Goal: Information Seeking & Learning: Stay updated

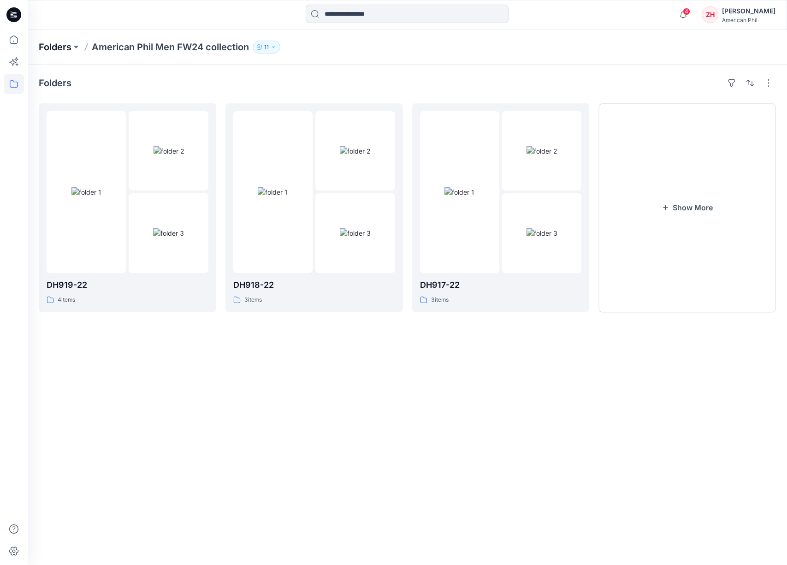
click at [66, 42] on p "Folders" at bounding box center [55, 47] width 33 height 13
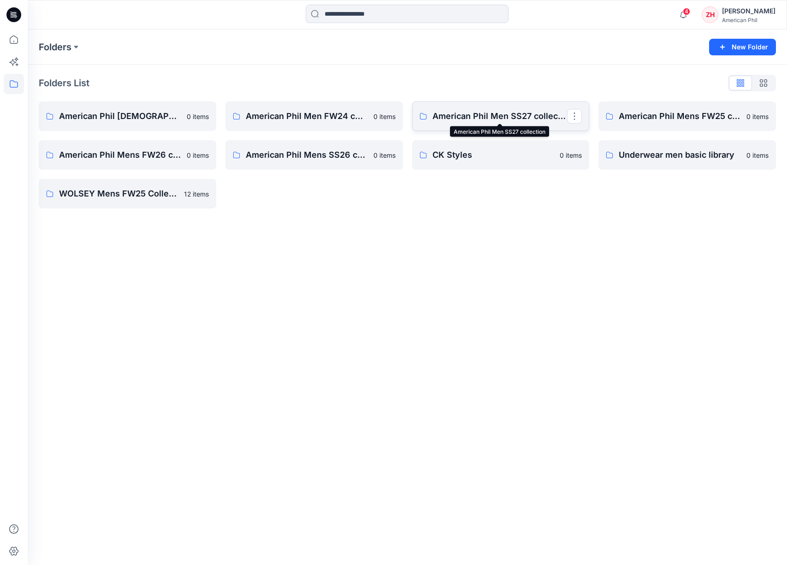
click at [506, 119] on p "American Phil Men SS27 collection" at bounding box center [500, 116] width 135 height 13
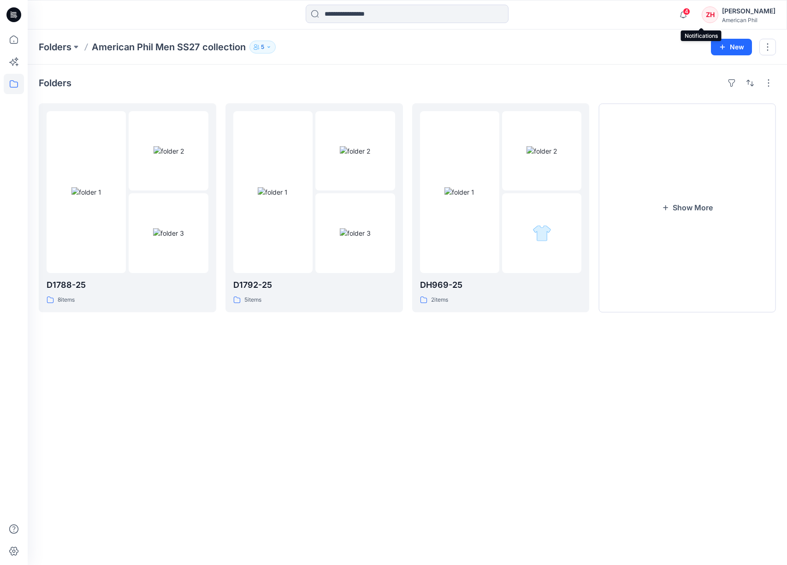
click at [691, 15] on span "4" at bounding box center [686, 11] width 7 height 7
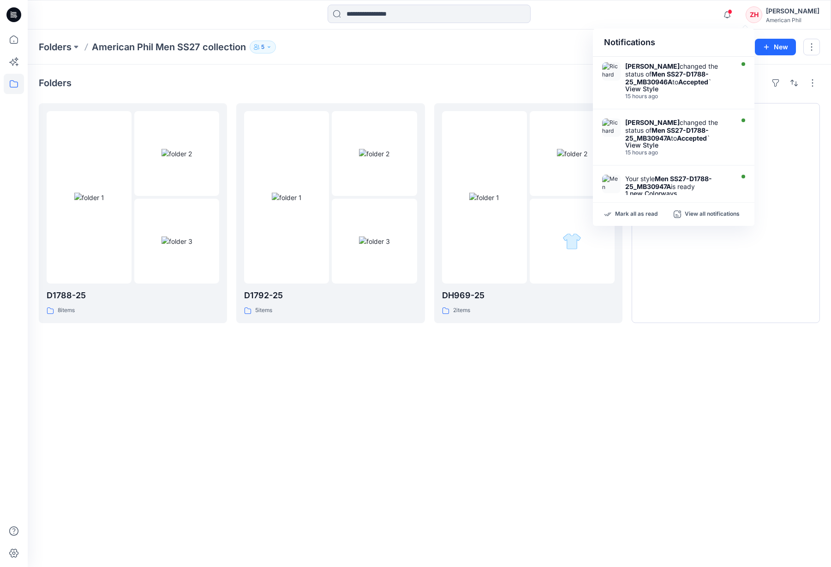
click at [434, 71] on div "Folders D1788-25 8 items D1792-25 5 items DH969-25 2 items Show More" at bounding box center [429, 316] width 803 height 503
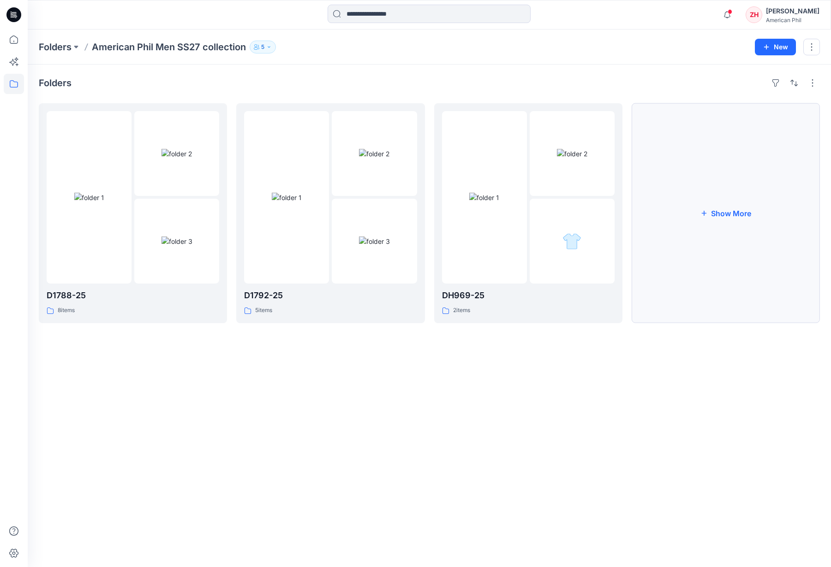
click at [750, 222] on button "Show More" at bounding box center [726, 213] width 188 height 220
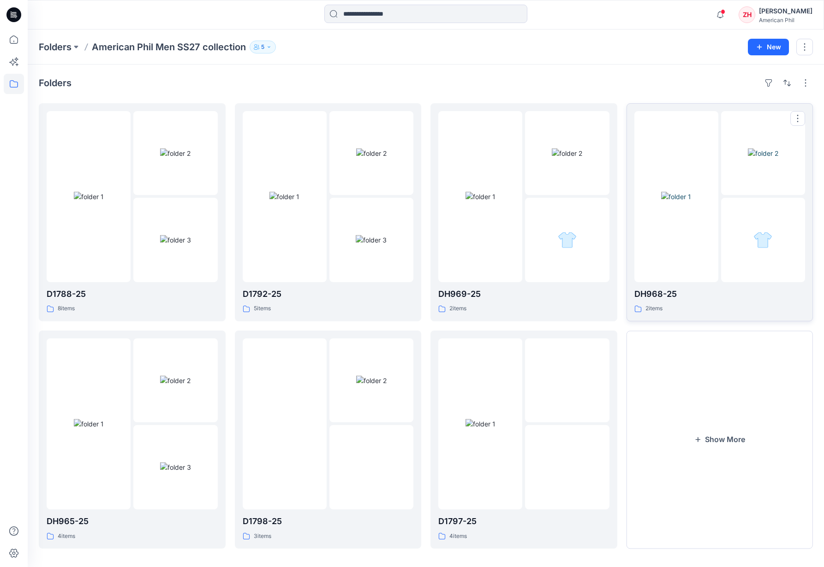
scroll to position [7, 0]
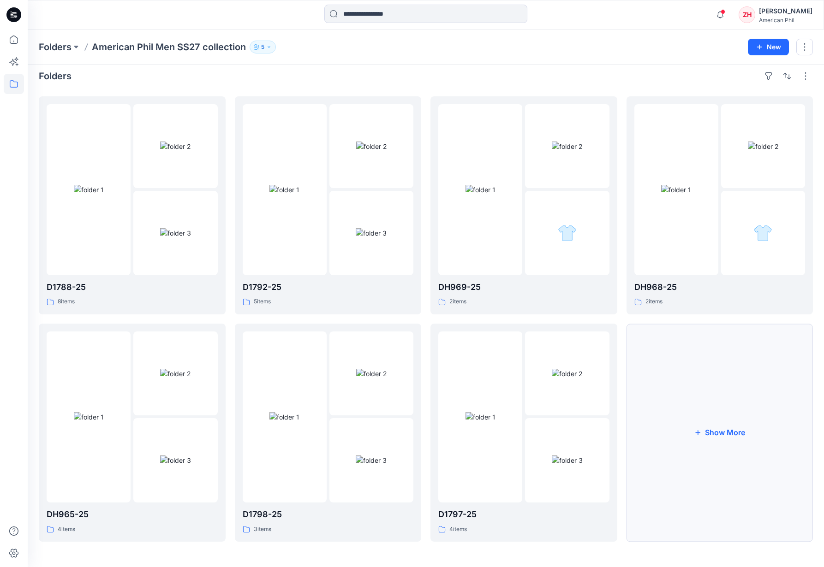
click at [727, 369] on button "Show More" at bounding box center [719, 433] width 187 height 218
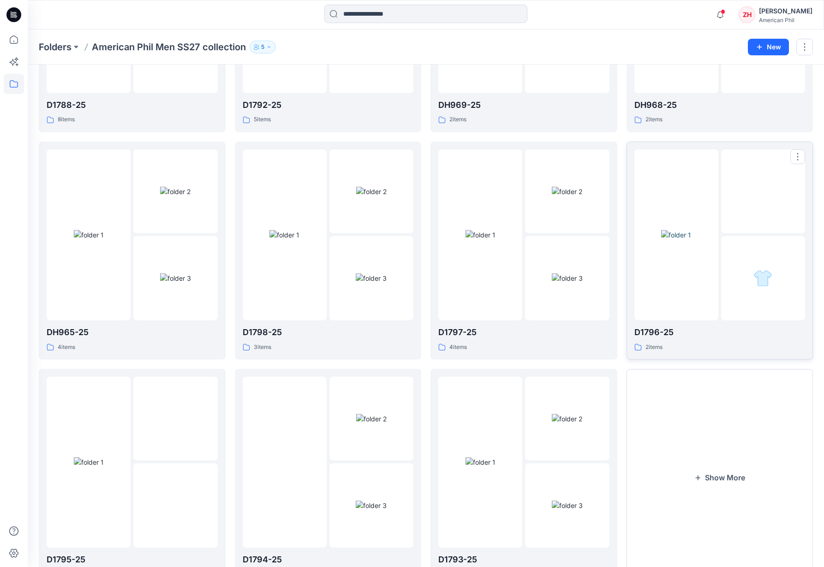
scroll to position [233, 0]
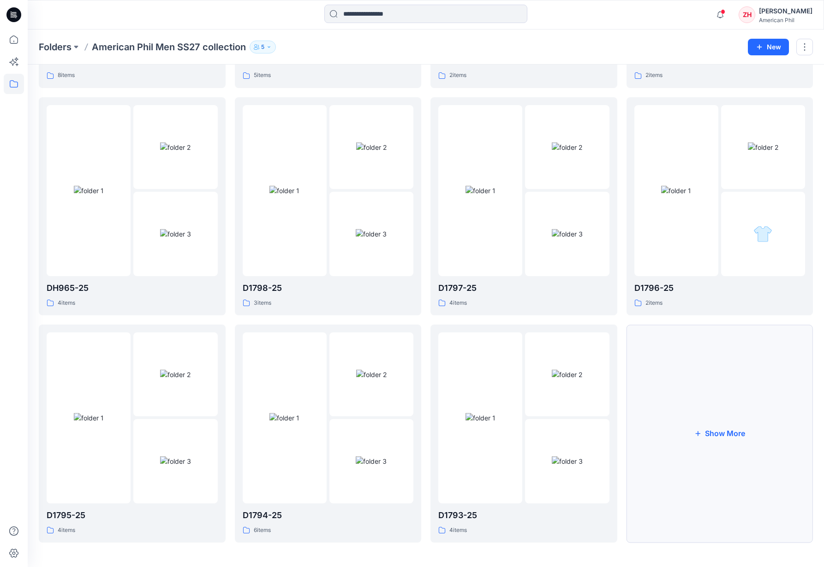
click at [715, 399] on button "Show More" at bounding box center [719, 434] width 187 height 218
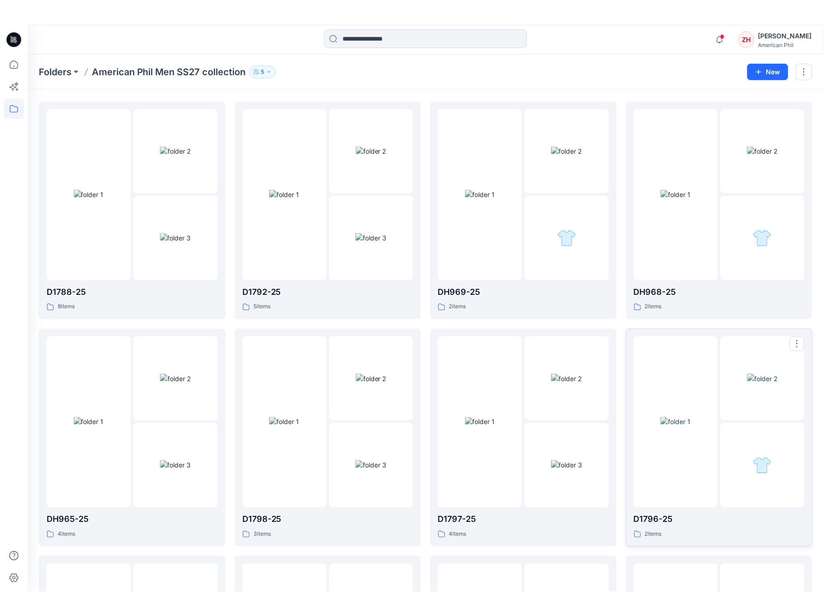
scroll to position [0, 0]
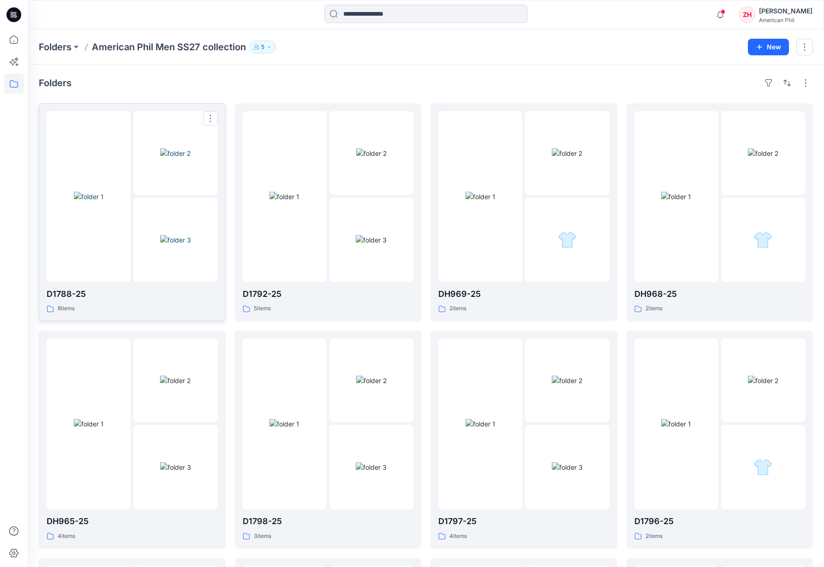
click at [104, 202] on img at bounding box center [89, 197] width 30 height 10
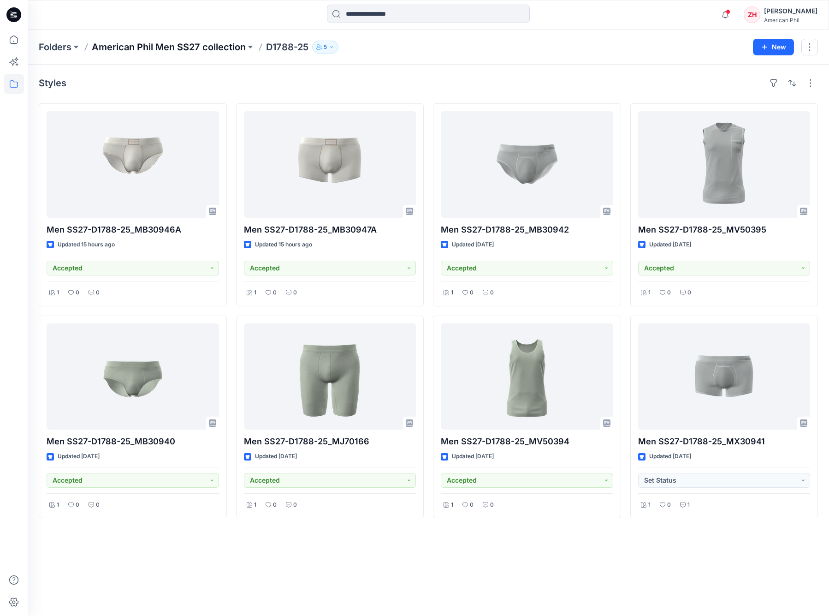
click at [232, 47] on p "American Phil Men SS27 collection" at bounding box center [169, 47] width 154 height 13
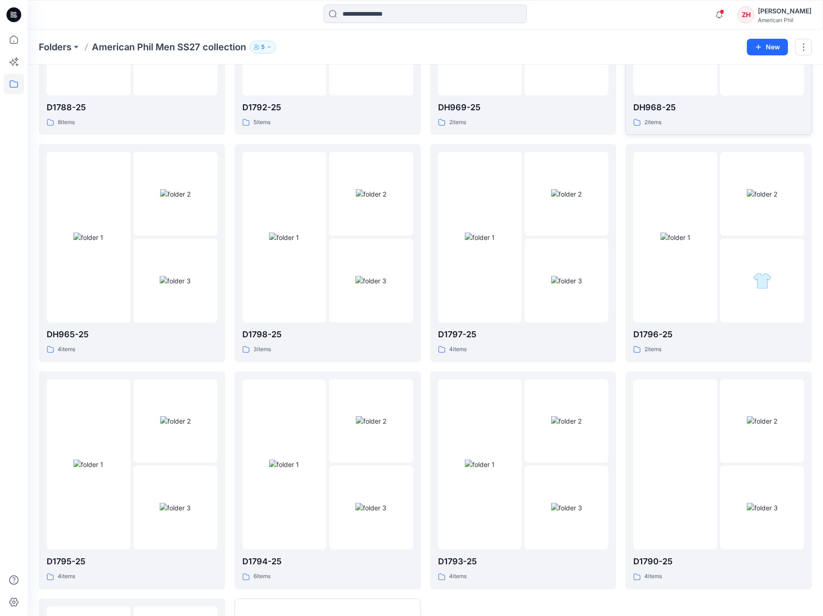
scroll to position [360, 0]
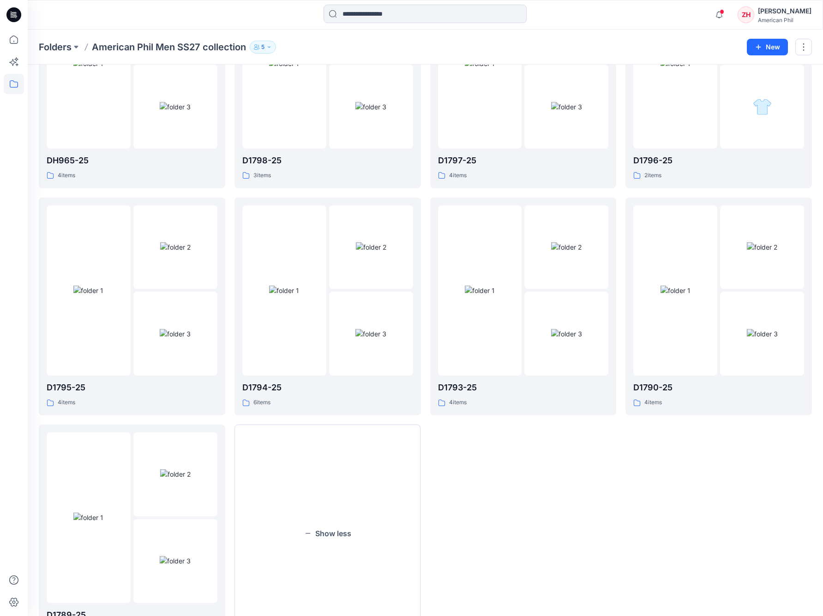
click at [681, 15] on div "Notifications Richard Dromard changed the status of Men SS27-D1788-25_MB30946A …" at bounding box center [425, 15] width 794 height 20
click at [686, 14] on div "Notifications Richard Dromard changed the status of Men SS27-D1788-25_MB30946A …" at bounding box center [425, 15] width 794 height 20
click at [681, 14] on div "Notifications Richard Dromard changed the status of Men SS27-D1788-25_MB30946A …" at bounding box center [425, 15] width 794 height 20
click at [674, 11] on div "Notifications Richard Dromard changed the status of Men SS27-D1788-25_MB30946A …" at bounding box center [425, 15] width 794 height 20
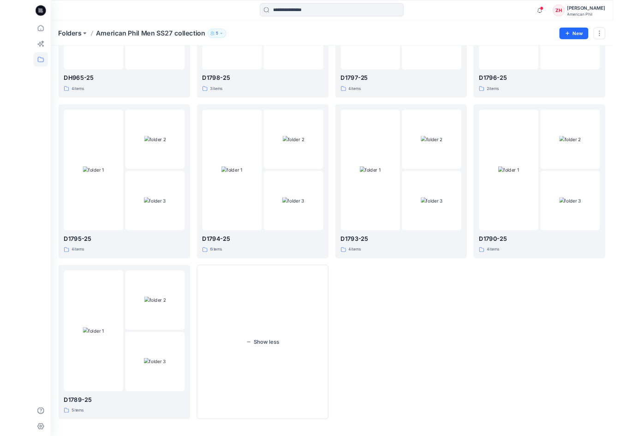
scroll to position [0, 0]
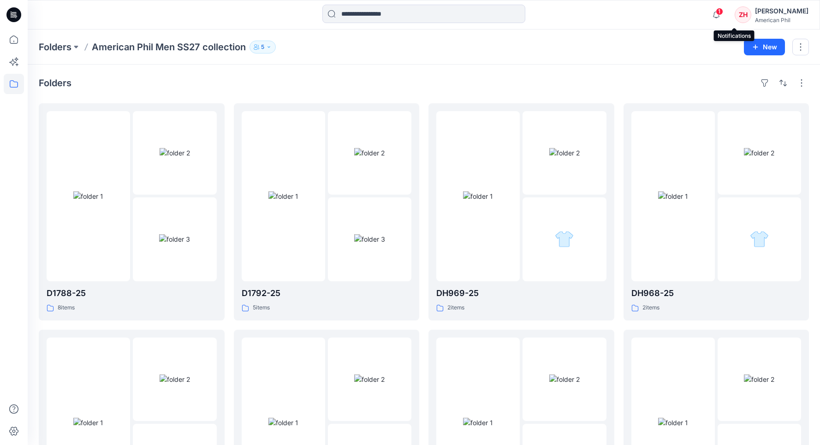
click at [723, 11] on span "1" at bounding box center [719, 11] width 7 height 7
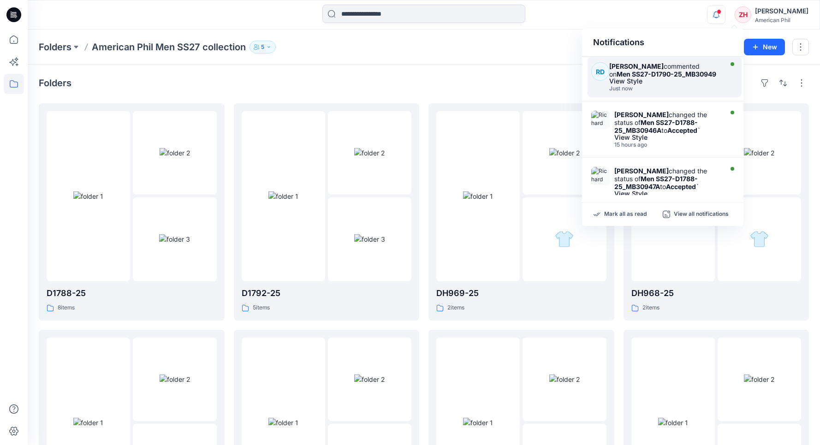
click at [656, 77] on strong "Men SS27-D1790-25_MB30949" at bounding box center [667, 74] width 100 height 8
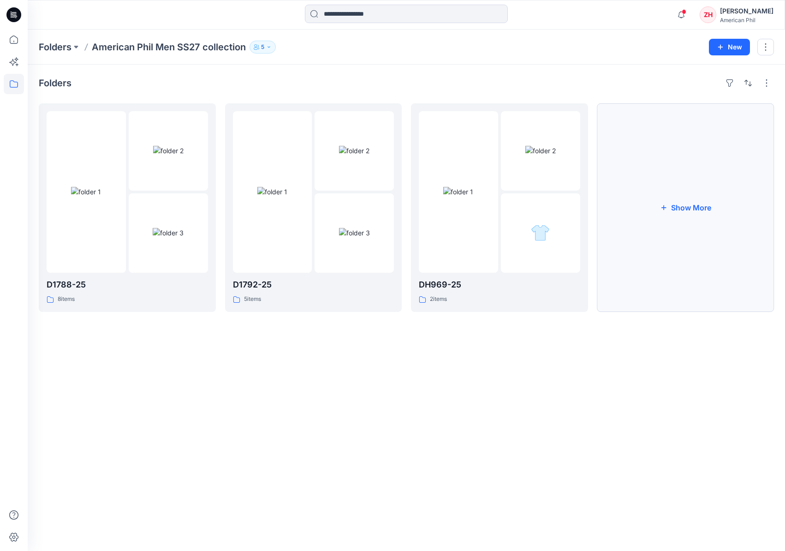
click at [670, 195] on button "Show More" at bounding box center [685, 207] width 177 height 209
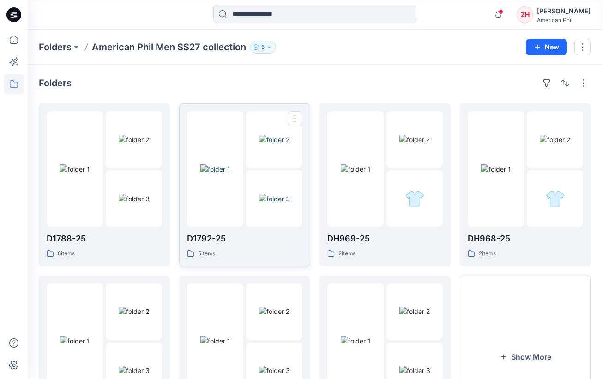
click at [214, 129] on div at bounding box center [215, 168] width 56 height 115
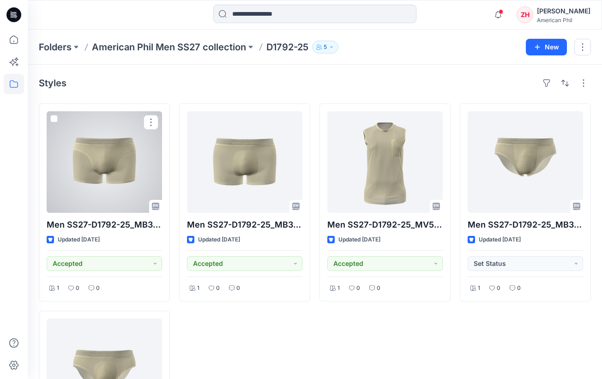
drag, startPoint x: 114, startPoint y: 157, endPoint x: 128, endPoint y: 152, distance: 14.6
click at [114, 157] on div at bounding box center [104, 161] width 115 height 101
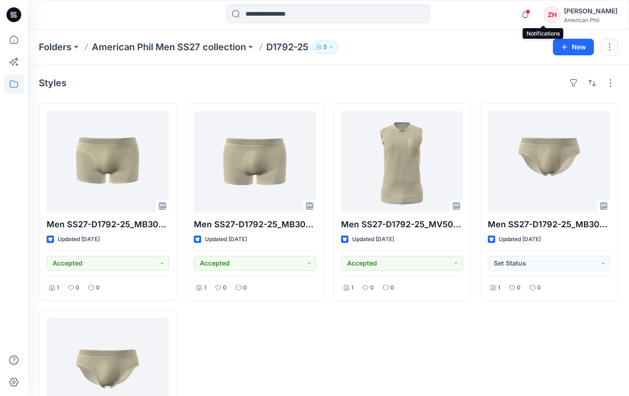
click at [530, 12] on span at bounding box center [527, 11] width 5 height 5
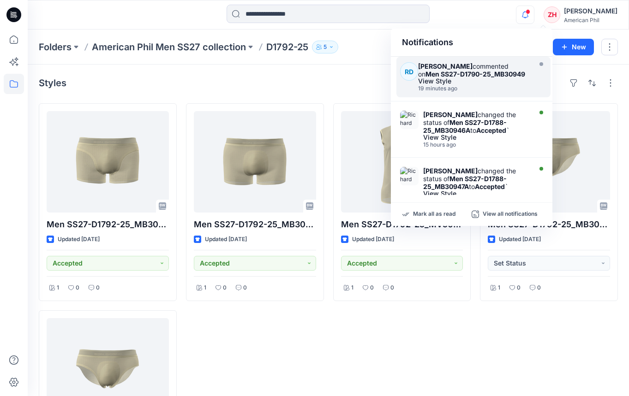
click at [494, 8] on div "Notifications RD Richard Dromard commented on Men SS27-D1790-25_MB30949 View St…" at bounding box center [328, 15] width 601 height 20
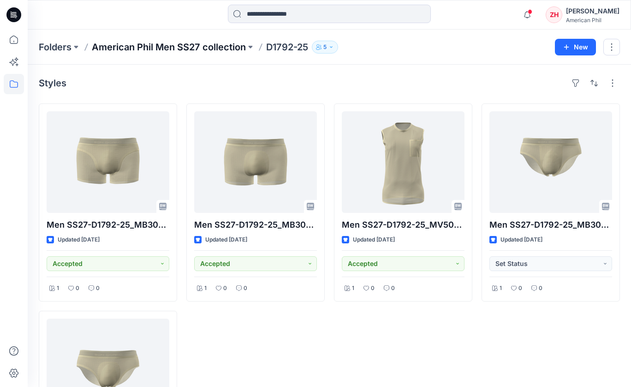
click at [184, 51] on p "American Phil Men SS27 collection" at bounding box center [169, 47] width 154 height 13
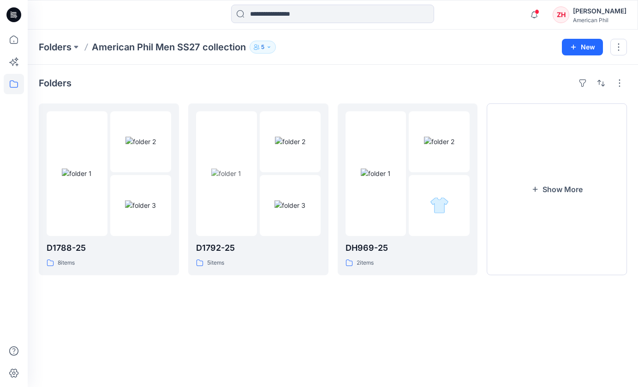
click at [55, 46] on p "Folders" at bounding box center [55, 47] width 33 height 13
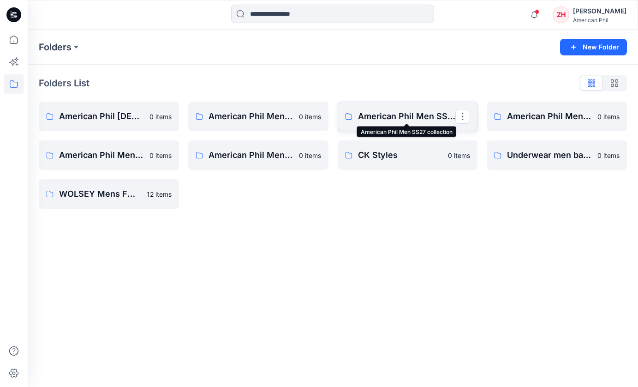
click at [415, 115] on p "American Phil Men SS27 collection" at bounding box center [407, 116] width 98 height 13
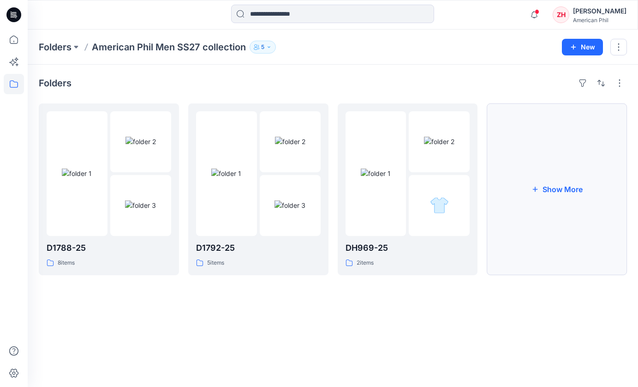
click at [534, 185] on icon "button" at bounding box center [534, 188] width 7 height 7
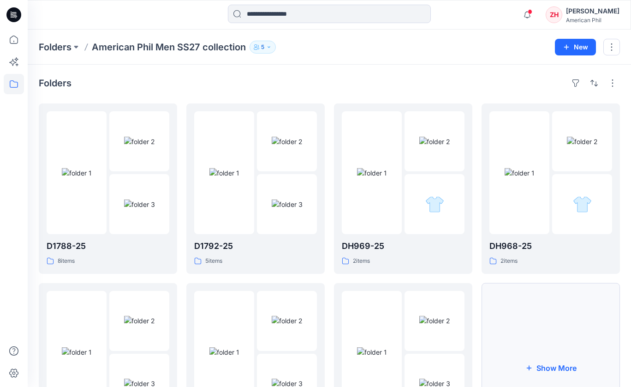
click at [566, 338] on button "Show More" at bounding box center [551, 368] width 138 height 170
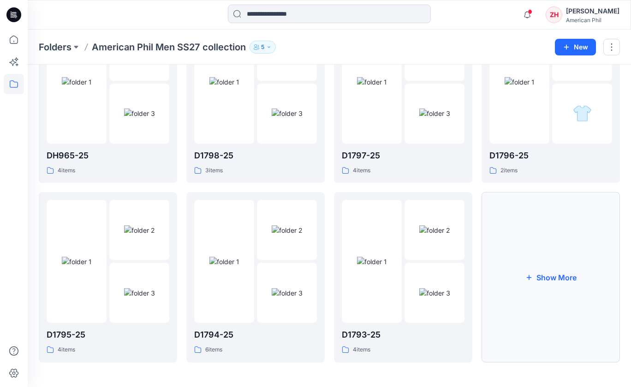
click at [515, 274] on button "Show More" at bounding box center [551, 277] width 138 height 170
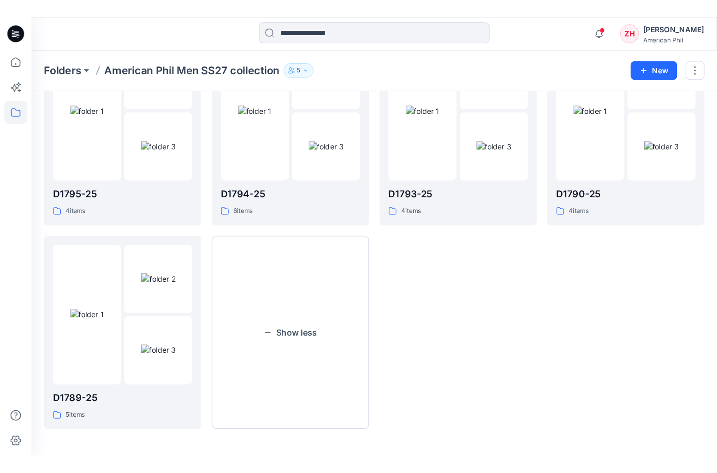
scroll to position [0, 0]
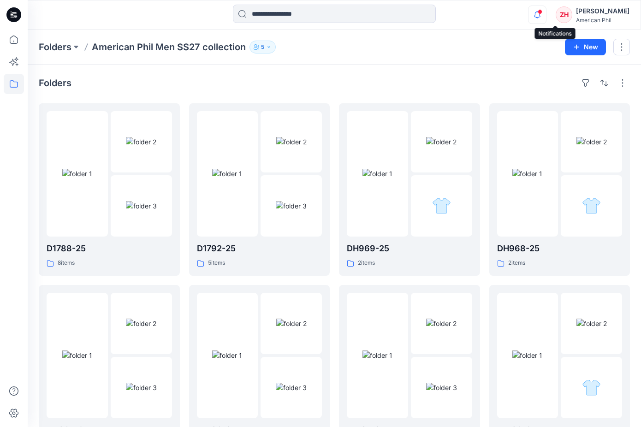
click at [546, 15] on icon "button" at bounding box center [538, 15] width 18 height 18
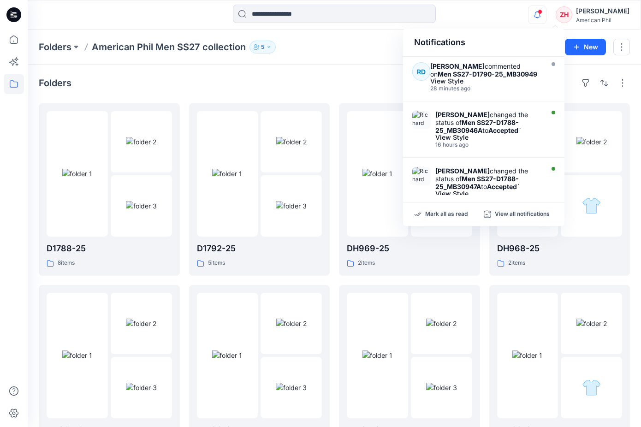
click at [466, 8] on div at bounding box center [334, 15] width 307 height 20
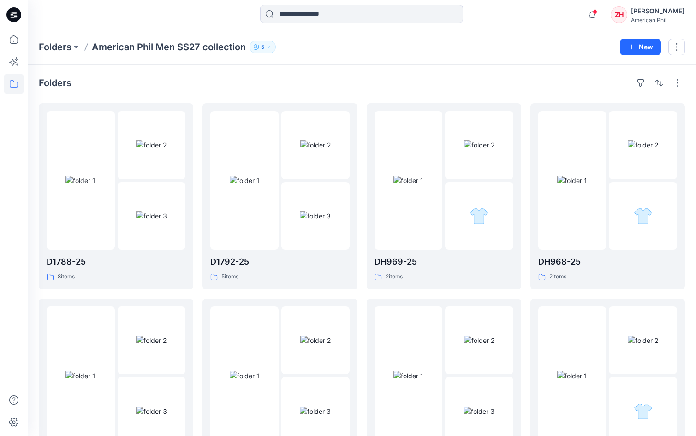
drag, startPoint x: 519, startPoint y: 31, endPoint x: 513, endPoint y: 28, distance: 6.8
click at [518, 31] on div "Folders American Phil Men SS27 collection 5 New" at bounding box center [362, 47] width 668 height 35
click at [558, 29] on div "Notifications RD Richard Dromard commented on Men SS27-D1790-25_MB30949 View St…" at bounding box center [362, 15] width 668 height 30
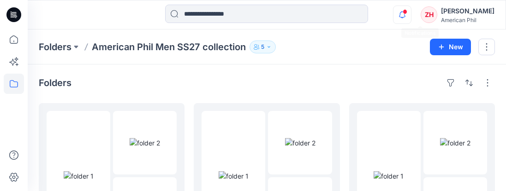
click at [403, 12] on icon "button" at bounding box center [402, 11] width 2 height 1
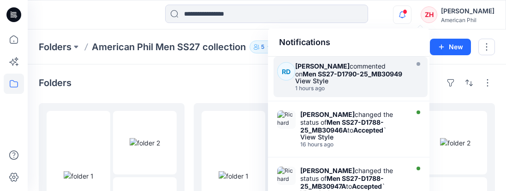
click at [387, 74] on strong "Men SS27-D1790-25_MB30949" at bounding box center [353, 74] width 100 height 8
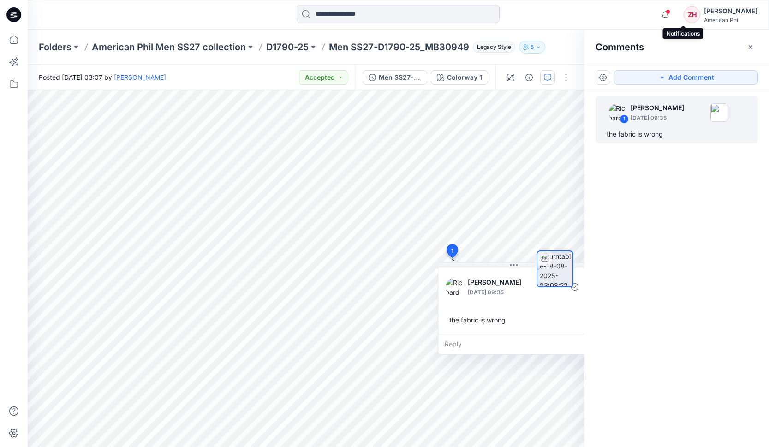
click at [650, 12] on span at bounding box center [668, 11] width 5 height 5
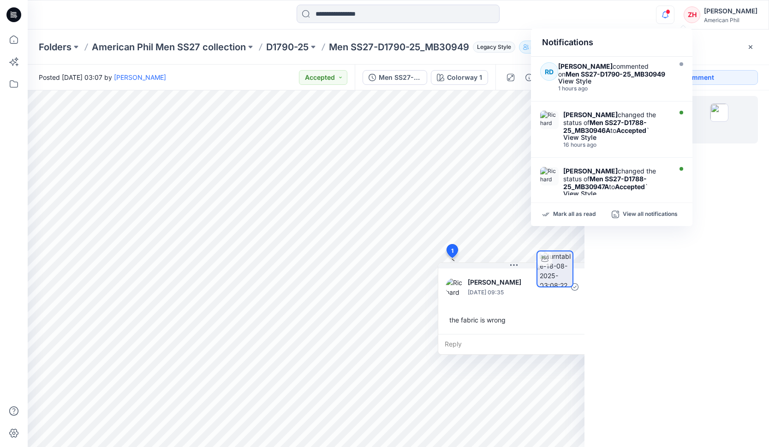
click at [636, 18] on div "Notifications RD Richard Dromard commented on Men SS27-D1790-25_MB30949 View St…" at bounding box center [398, 15] width 741 height 20
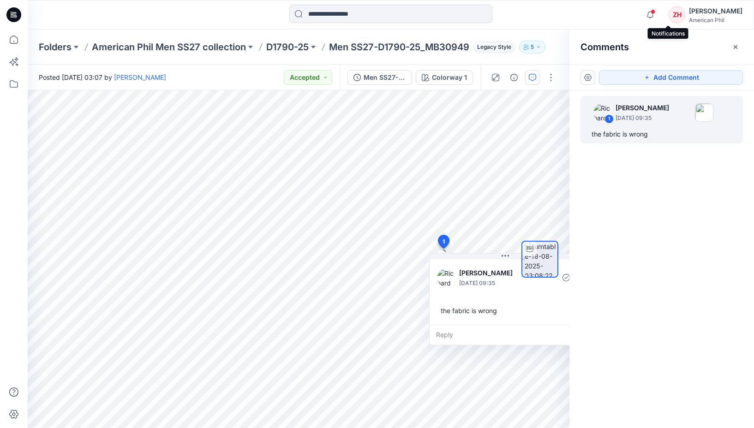
click at [650, 14] on span at bounding box center [652, 11] width 5 height 5
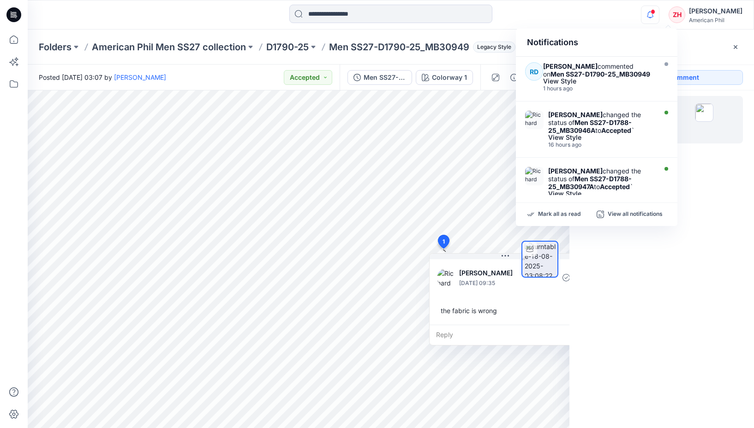
click at [631, 12] on div "Notifications RD Richard Dromard commented on Men SS27-D1790-25_MB30949 View St…" at bounding box center [391, 15] width 726 height 20
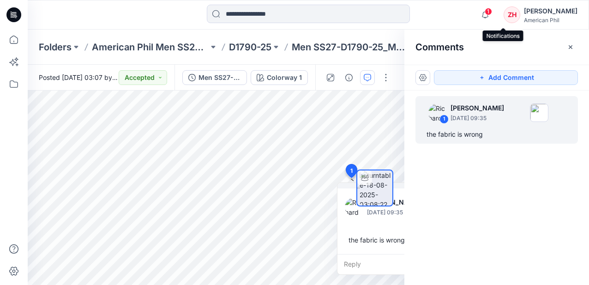
click at [492, 13] on span "1" at bounding box center [487, 11] width 7 height 7
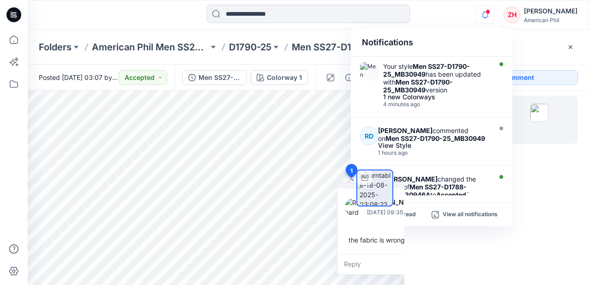
click at [467, 9] on div "Notifications Your style Men SS27-D1790-25_MB30949 has been updated with Men SS…" at bounding box center [308, 15] width 561 height 20
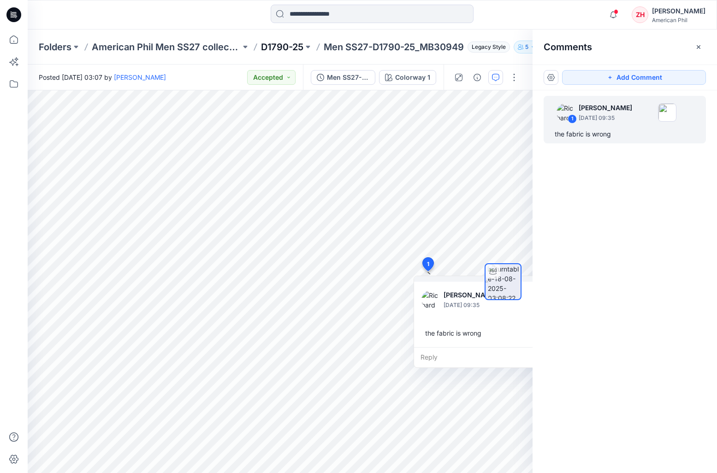
click at [282, 45] on p "D1790-25" at bounding box center [282, 47] width 42 height 13
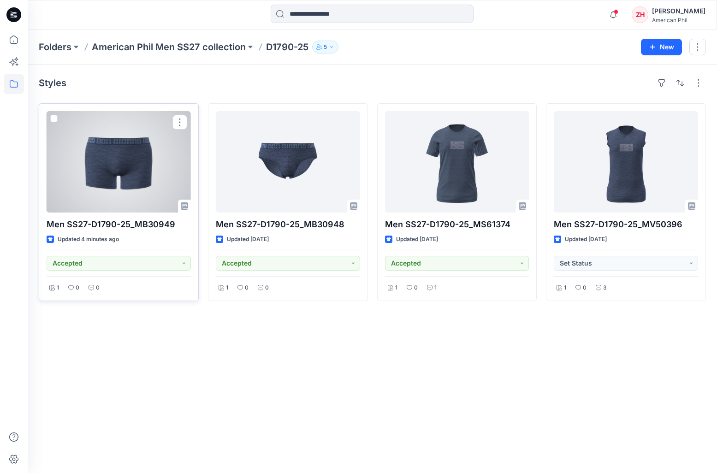
click at [147, 170] on div at bounding box center [119, 161] width 144 height 101
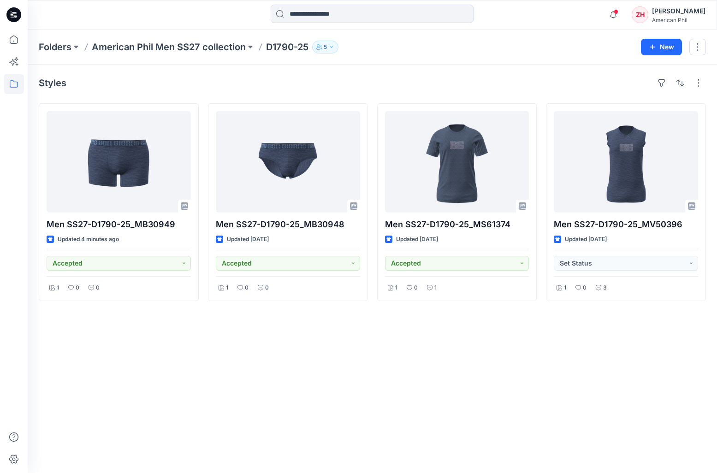
click at [465, 25] on div "Notifications Your style Men SS27-D1790-25_MB30949 has been updated with Men SS…" at bounding box center [373, 15] width 690 height 30
click at [619, 14] on span at bounding box center [616, 11] width 5 height 5
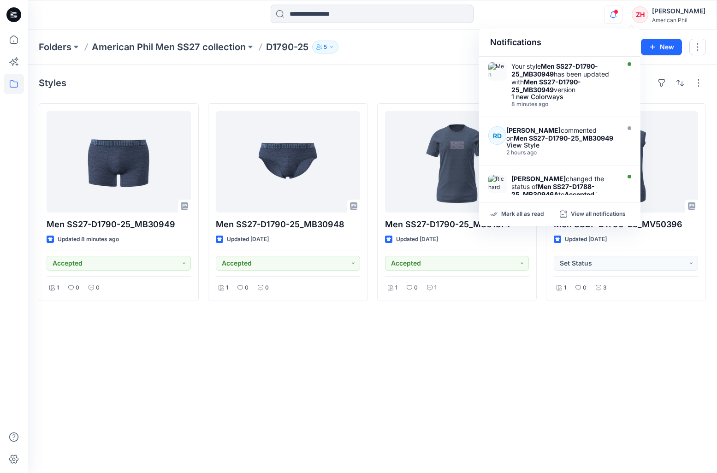
click at [590, 19] on div "Notifications Your style Men SS27-D1790-25_MB30949 has been updated with Men SS…" at bounding box center [372, 15] width 689 height 20
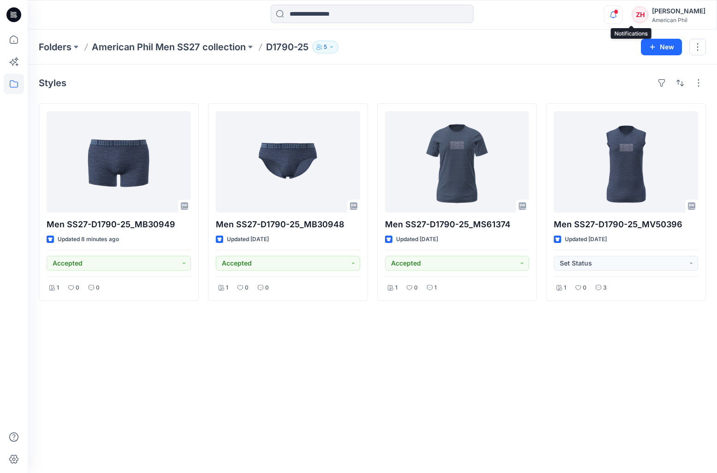
click at [622, 7] on icon "button" at bounding box center [614, 15] width 18 height 18
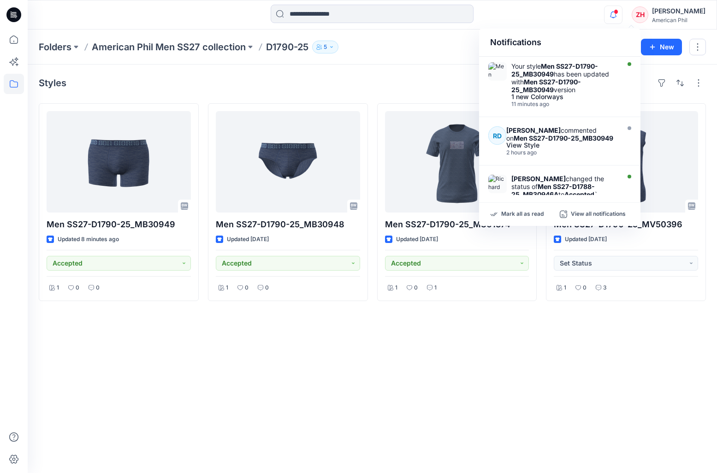
drag, startPoint x: 597, startPoint y: 16, endPoint x: 590, endPoint y: 0, distance: 17.3
click at [597, 15] on div "Notifications Your style Men SS27-D1790-25_MB30949 has been updated with Men SS…" at bounding box center [372, 15] width 689 height 20
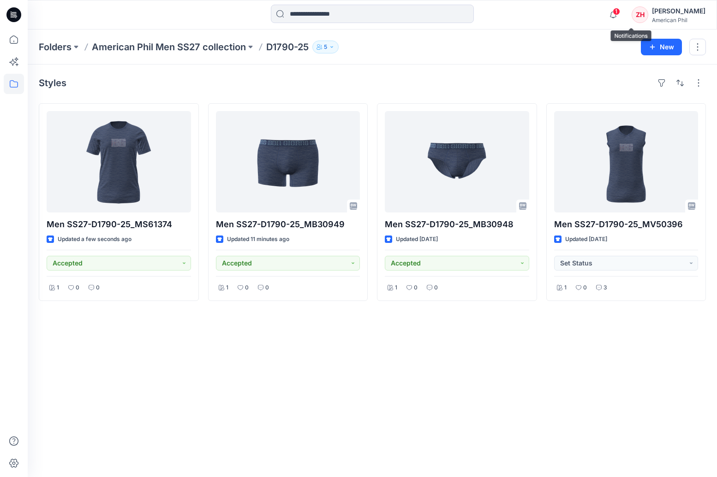
click at [620, 12] on span "1" at bounding box center [616, 11] width 7 height 7
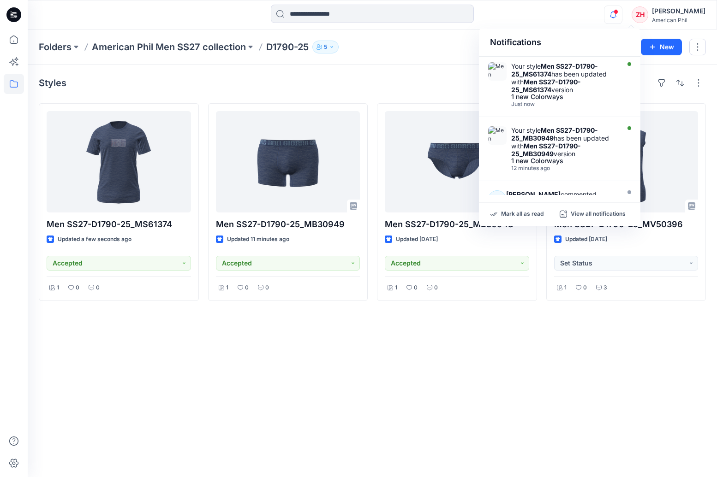
click at [605, 6] on div "Notifications Your style Men SS27-D1790-25_MS61374 has been updated with Men SS…" at bounding box center [372, 15] width 689 height 20
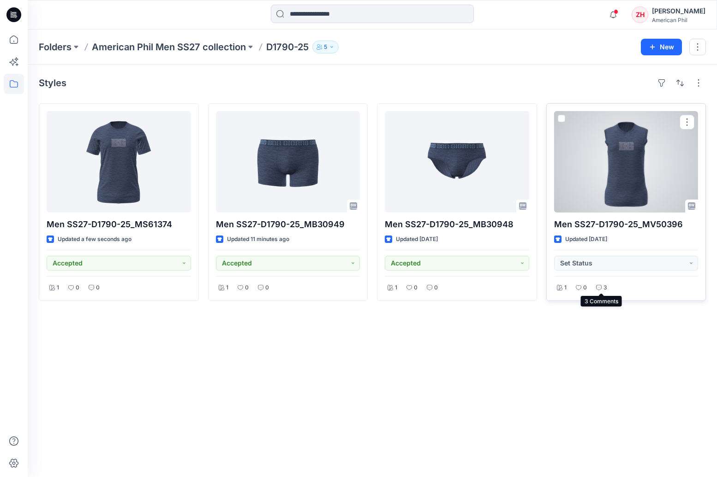
click at [601, 286] on icon at bounding box center [599, 288] width 6 height 6
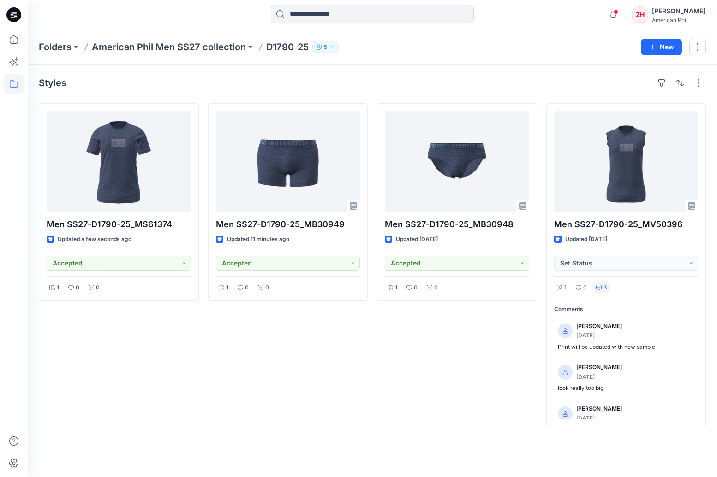
click at [473, 73] on div "Styles Men SS27-D1790-25_MS61374 Updated a few seconds ago Accepted 1 0 0 Men S…" at bounding box center [372, 271] width 689 height 413
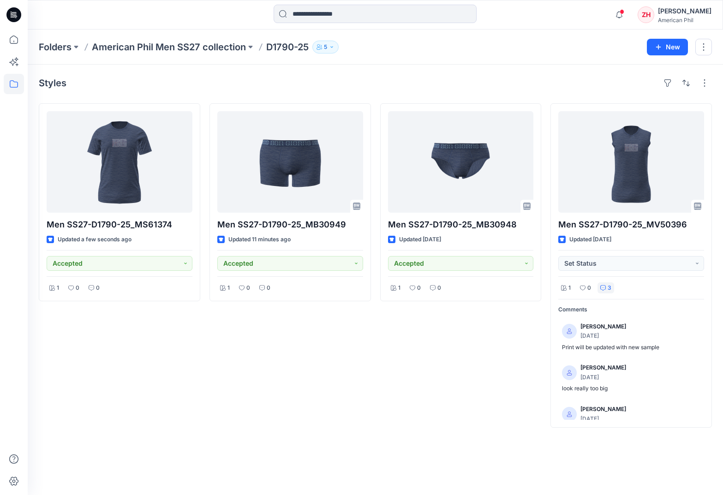
click at [555, 56] on div "Folders American Phil Men SS27 collection D1790-25 5 New" at bounding box center [375, 47] width 695 height 35
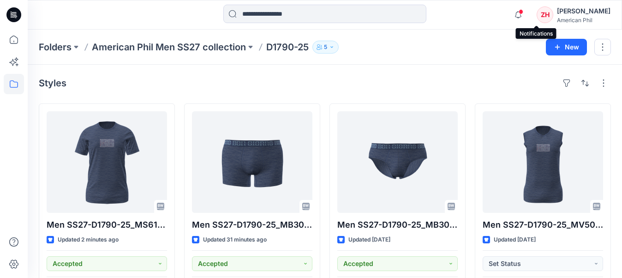
click at [523, 11] on span at bounding box center [521, 11] width 5 height 5
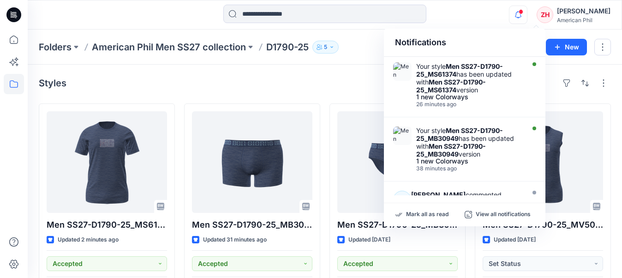
click at [504, 13] on div "Notifications Your style Men SS27-D1790-25_MS61374 has been updated with Men SS…" at bounding box center [325, 15] width 594 height 20
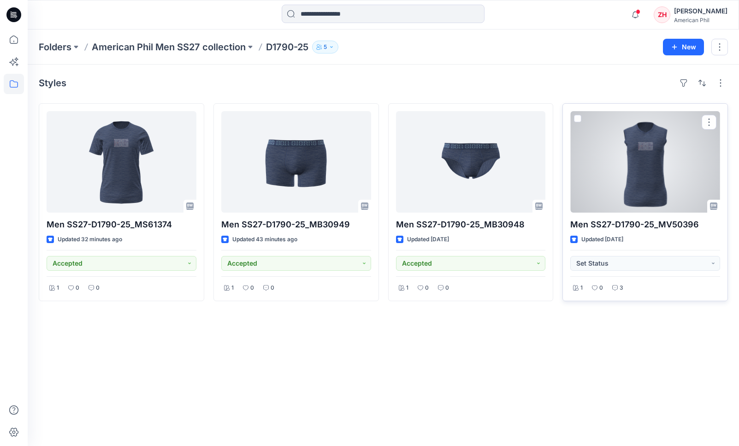
click at [639, 130] on div at bounding box center [646, 161] width 150 height 101
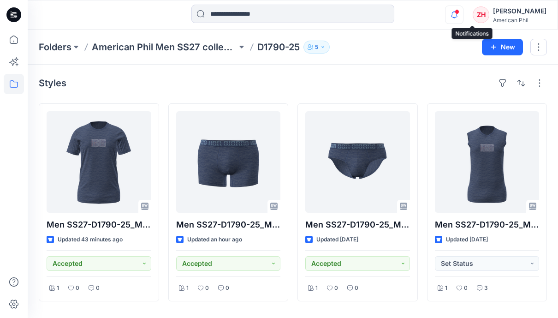
click at [463, 15] on icon "button" at bounding box center [455, 15] width 18 height 18
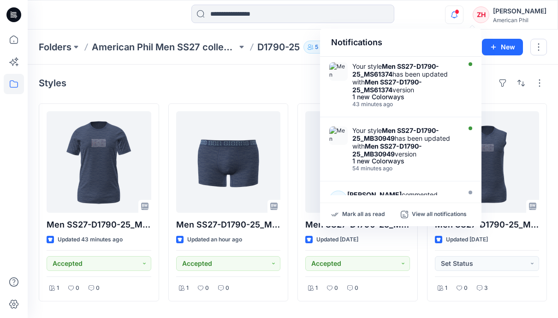
click at [451, 12] on div "Notifications Your style Men SS27-D1790-25_MS61374 has been updated with Men SS…" at bounding box center [293, 15] width 530 height 20
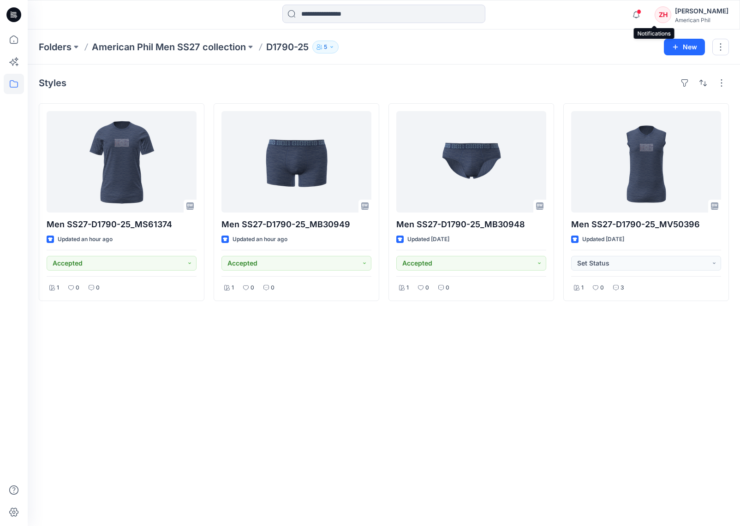
click at [641, 12] on span at bounding box center [639, 11] width 5 height 5
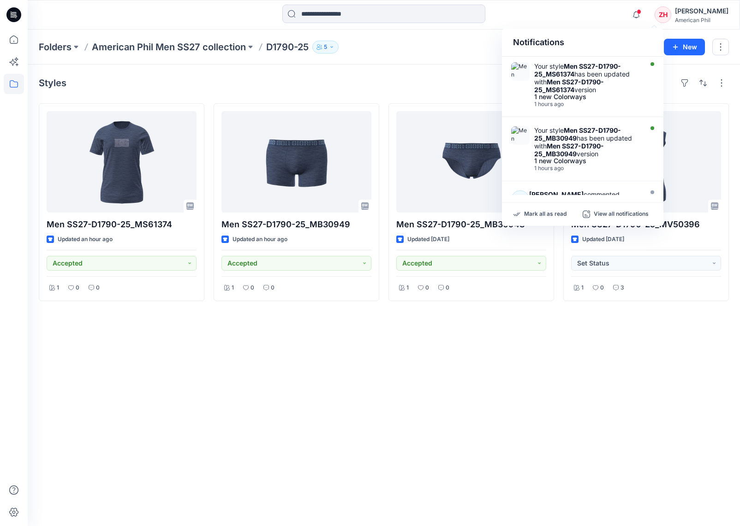
click at [618, 12] on div "Notifications Your style Men SS27-D1790-25_MS61374 has been updated with Men SS…" at bounding box center [384, 15] width 712 height 20
